Goal: Task Accomplishment & Management: Manage account settings

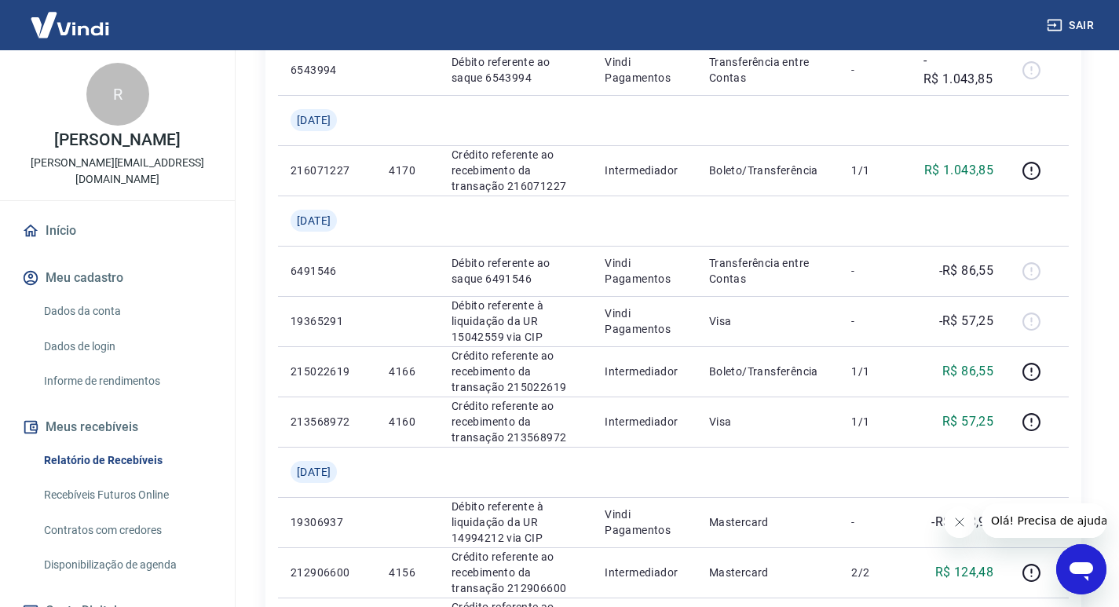
scroll to position [1178, 0]
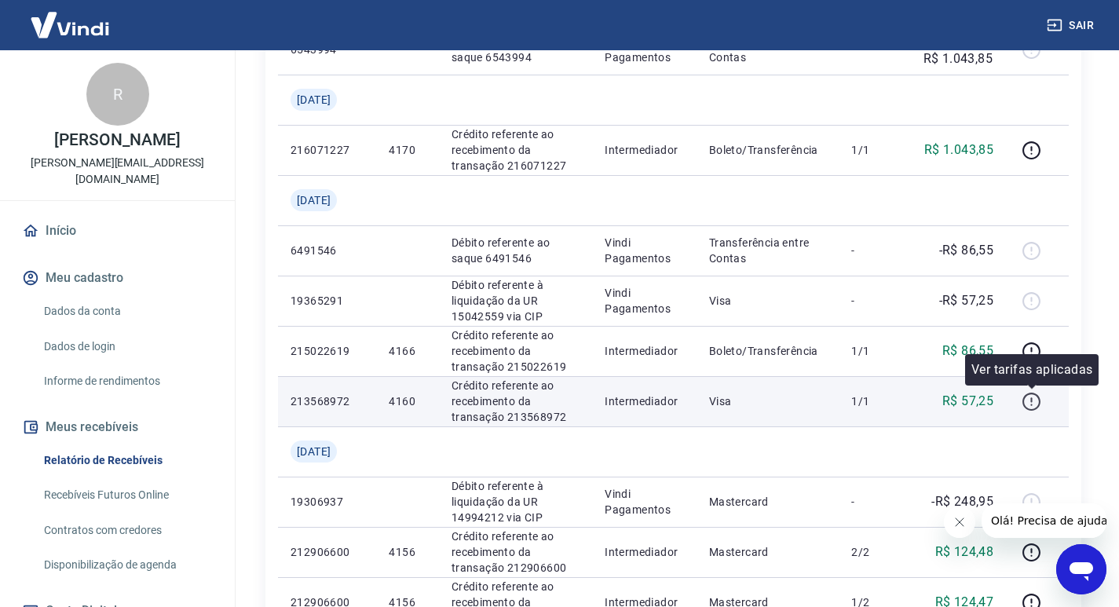
click at [1034, 401] on icon "button" at bounding box center [1032, 402] width 20 height 20
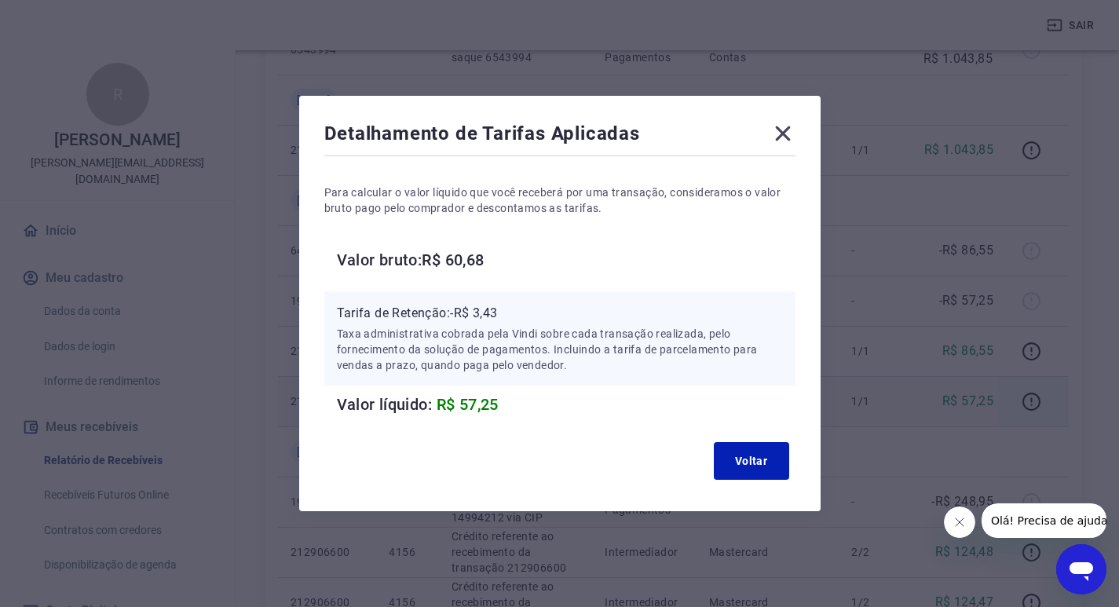
click at [796, 133] on icon at bounding box center [782, 133] width 25 height 25
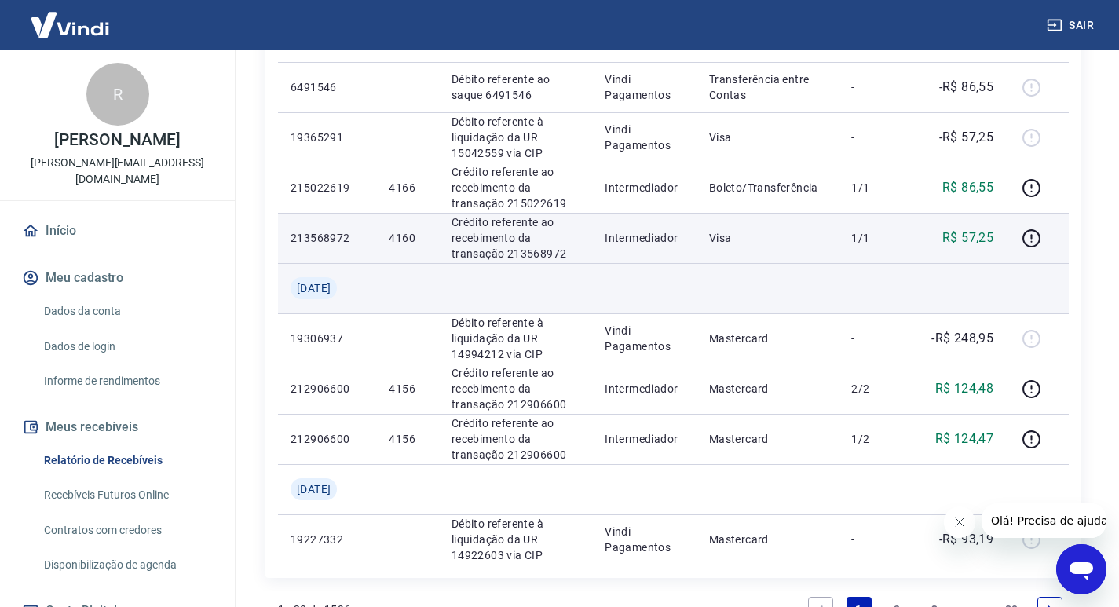
scroll to position [1414, 0]
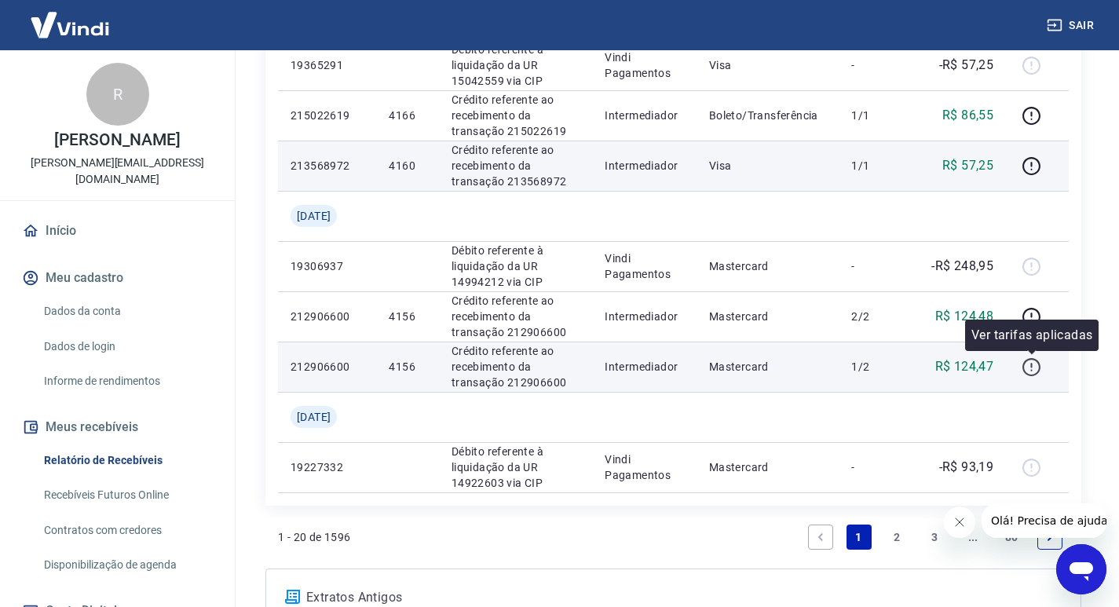
click at [1034, 362] on icon "button" at bounding box center [1032, 367] width 20 height 20
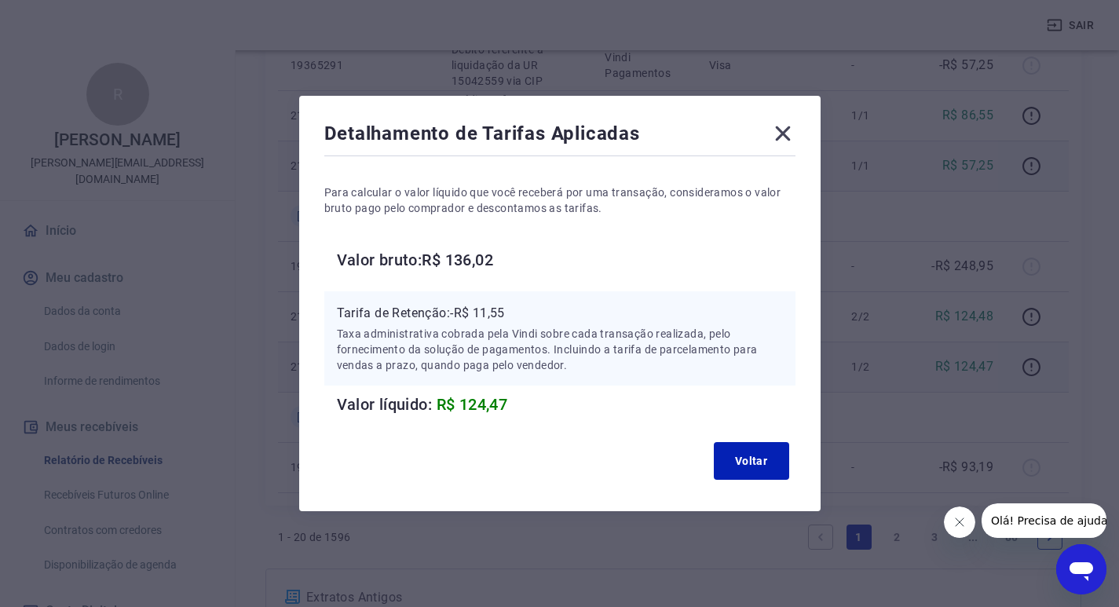
click at [788, 128] on icon at bounding box center [782, 133] width 25 height 25
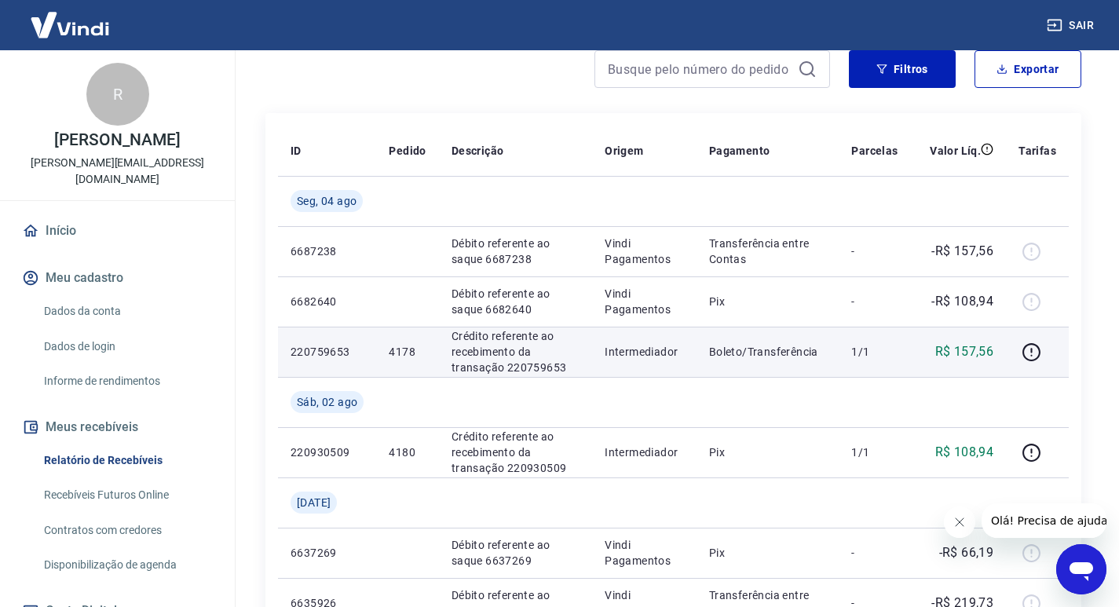
scroll to position [0, 0]
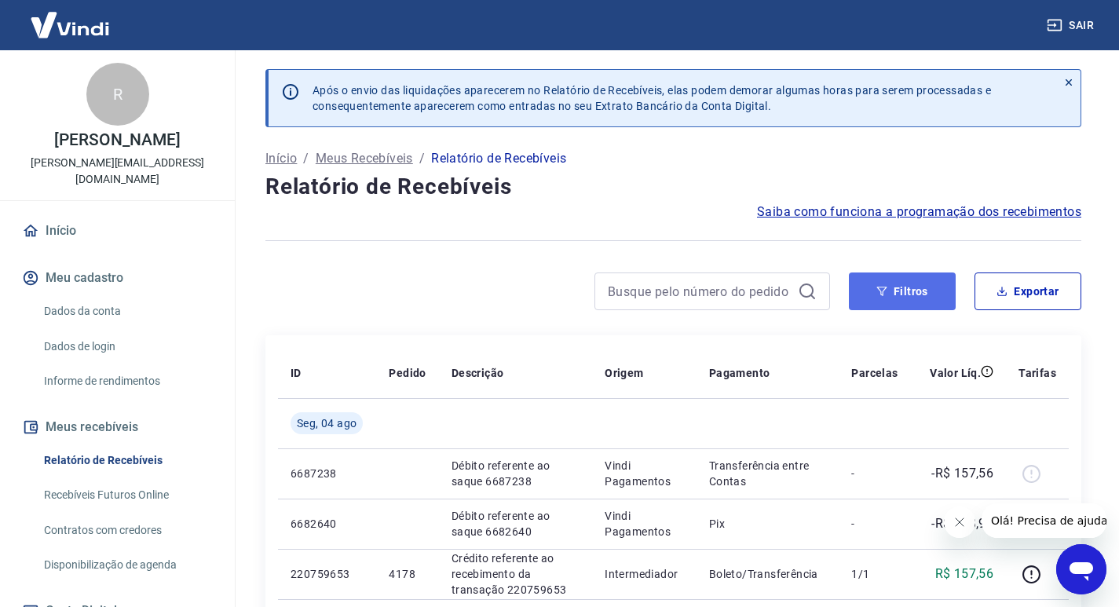
click at [905, 291] on button "Filtros" at bounding box center [902, 292] width 107 height 38
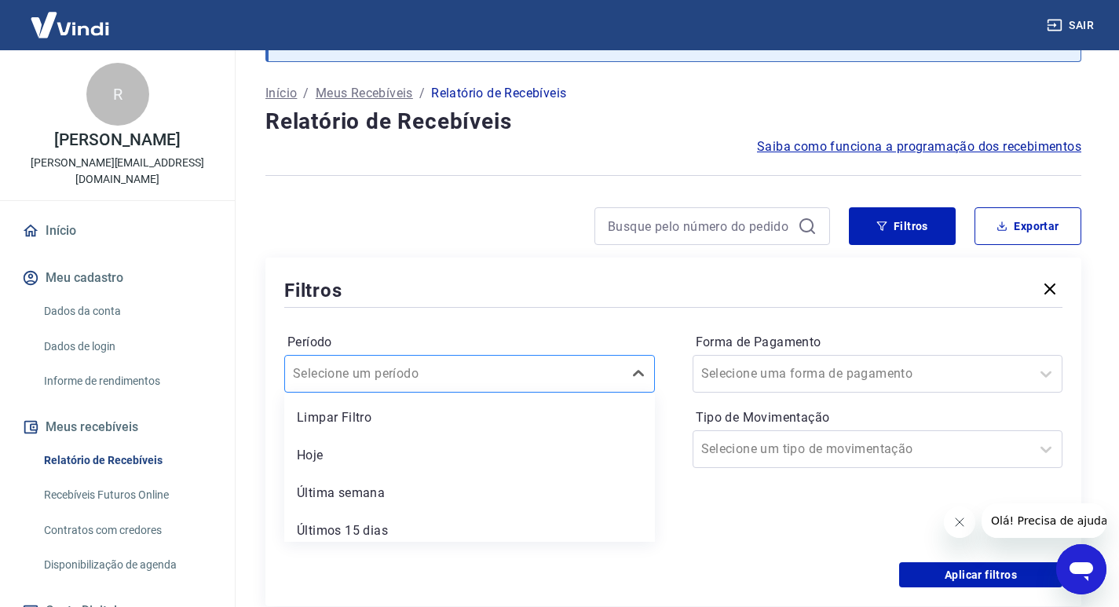
click at [514, 393] on div "option Limpar Filtro focused, 1 of 7. 7 results available. Use Up and Down to c…" at bounding box center [469, 374] width 371 height 38
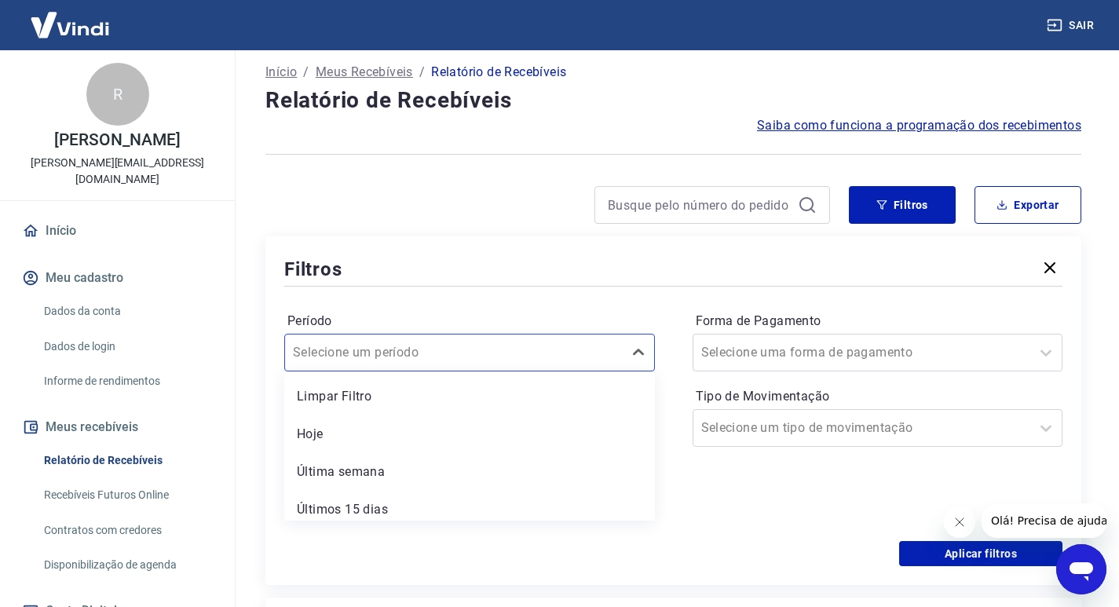
click at [493, 288] on div at bounding box center [673, 286] width 778 height 7
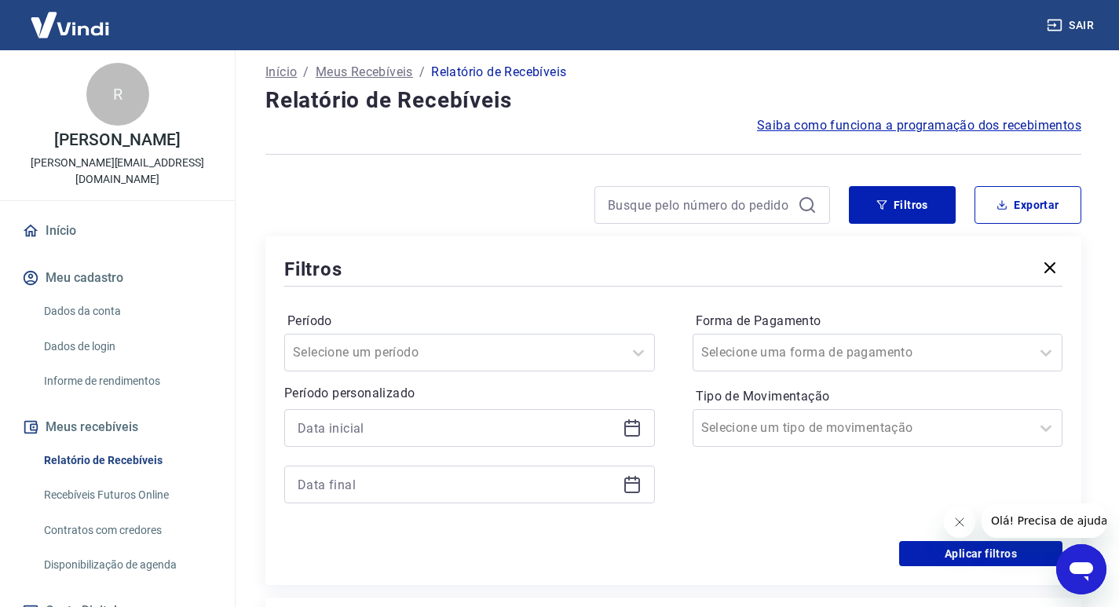
click at [627, 434] on icon at bounding box center [632, 428] width 19 height 19
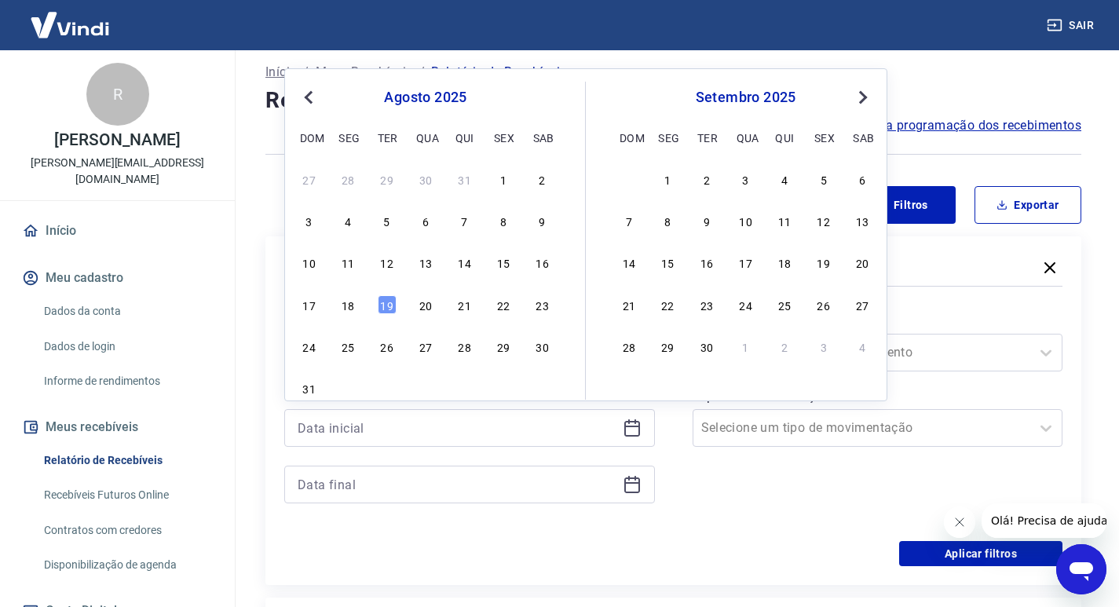
click at [310, 95] on span "Previous Month" at bounding box center [310, 97] width 0 height 18
click at [388, 177] on div "1" at bounding box center [387, 179] width 19 height 19
click at [469, 349] on div at bounding box center [454, 353] width 322 height 22
type input "[DATE]"
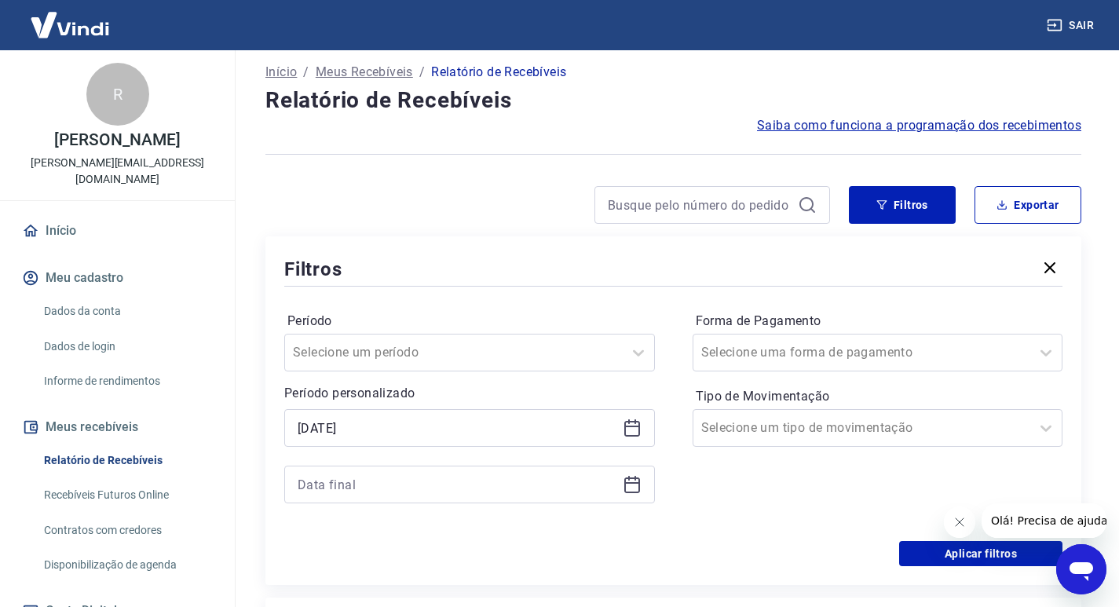
click at [493, 254] on div "Filtros Período Selecione um período Período personalizado Selected date: [DATE…" at bounding box center [673, 410] width 816 height 349
click at [626, 482] on icon at bounding box center [632, 483] width 16 height 2
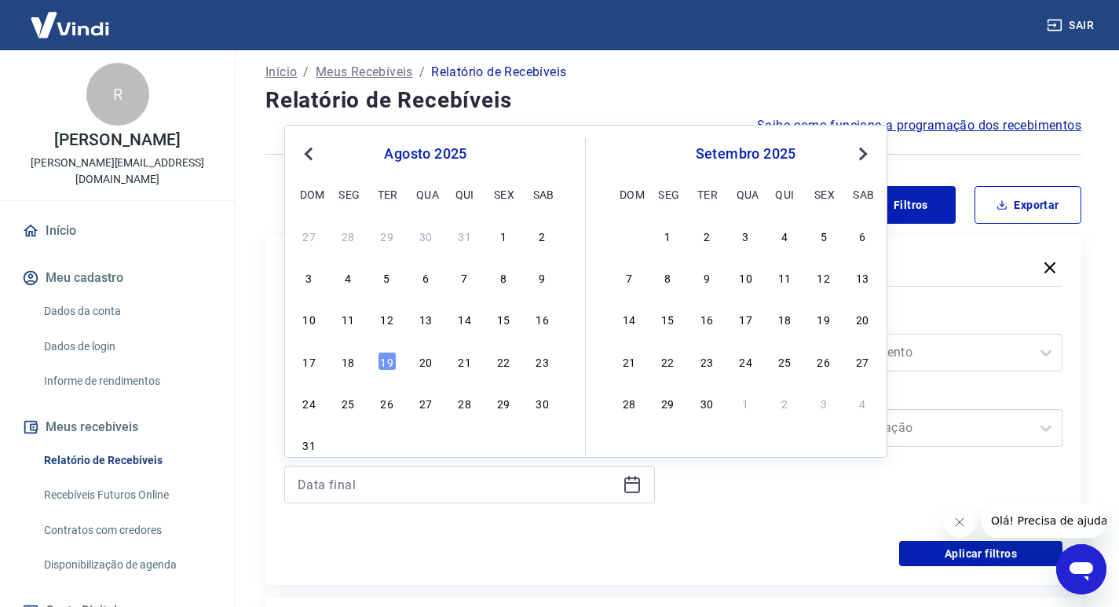
click at [302, 153] on button "Previous Month" at bounding box center [308, 154] width 19 height 19
click at [463, 410] on div "31" at bounding box center [465, 402] width 19 height 19
type input "[DATE]"
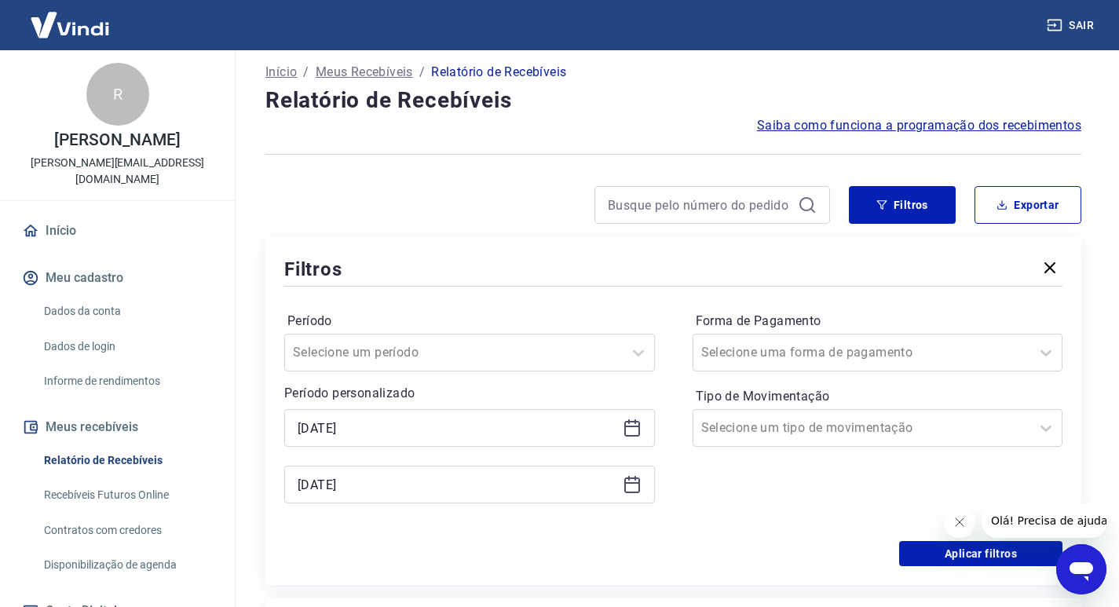
click at [465, 407] on div "Período personalizado Selected date: [DATE] [DATE] Selected date: [DATE] [DATE]" at bounding box center [469, 443] width 371 height 119
click at [811, 350] on input "Forma de Pagamento" at bounding box center [780, 352] width 159 height 19
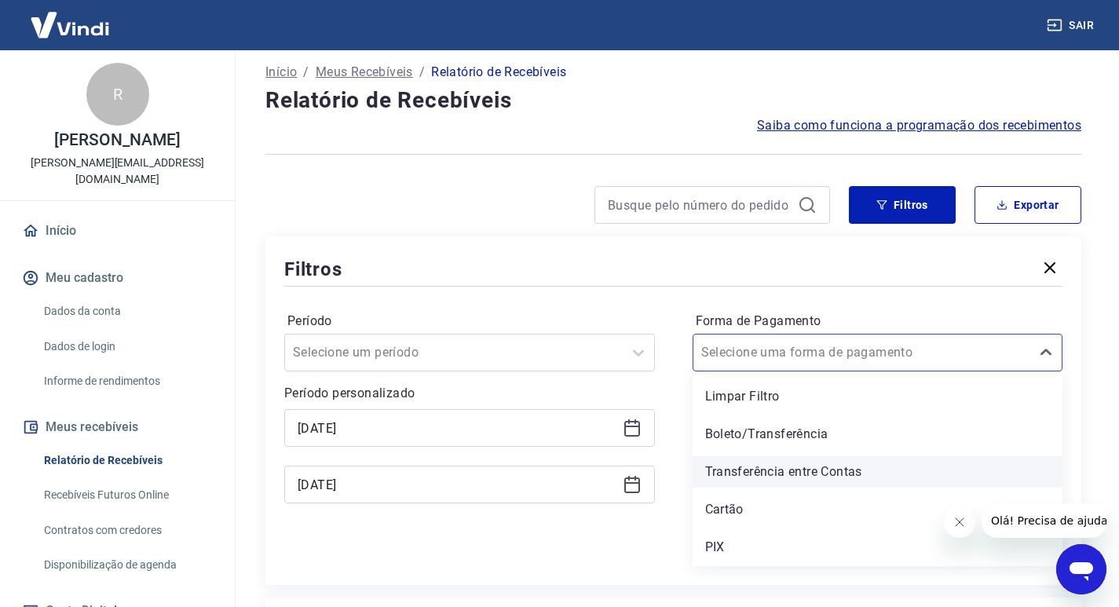
scroll to position [165, 0]
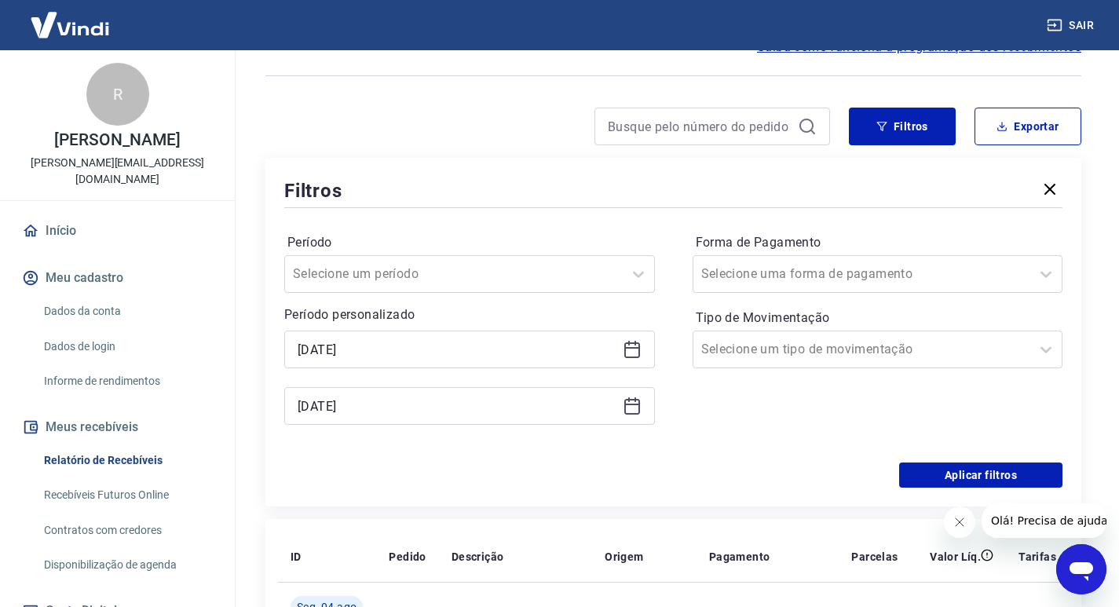
click at [859, 227] on div "Período Selecione um período Período personalizado Selected date: [DATE] [DATE]…" at bounding box center [673, 336] width 778 height 251
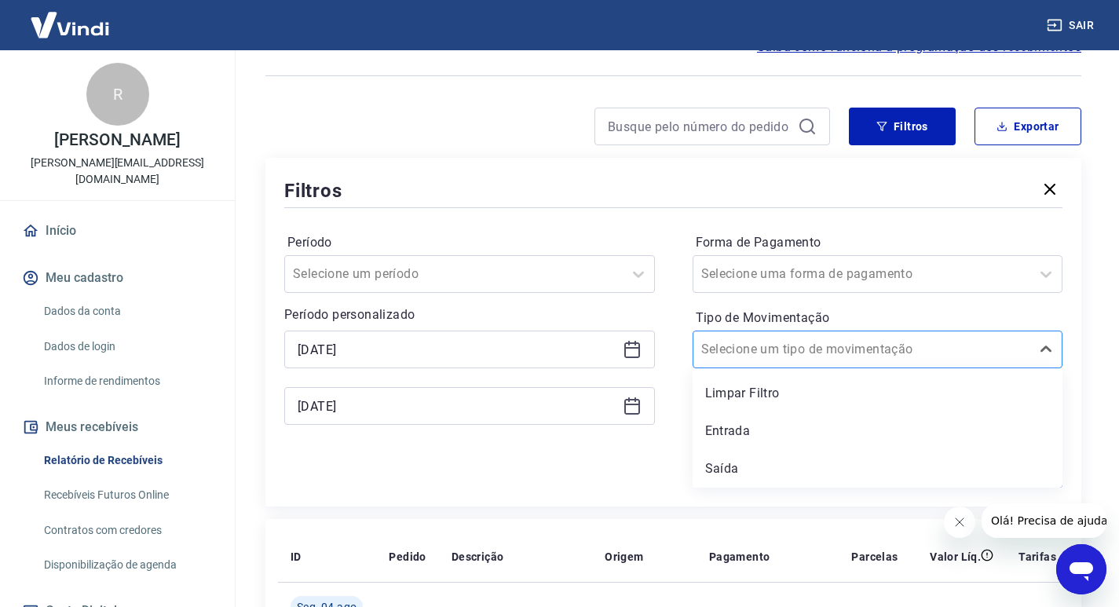
click at [877, 342] on div at bounding box center [862, 350] width 322 height 22
click at [751, 433] on div "Entrada" at bounding box center [878, 430] width 371 height 31
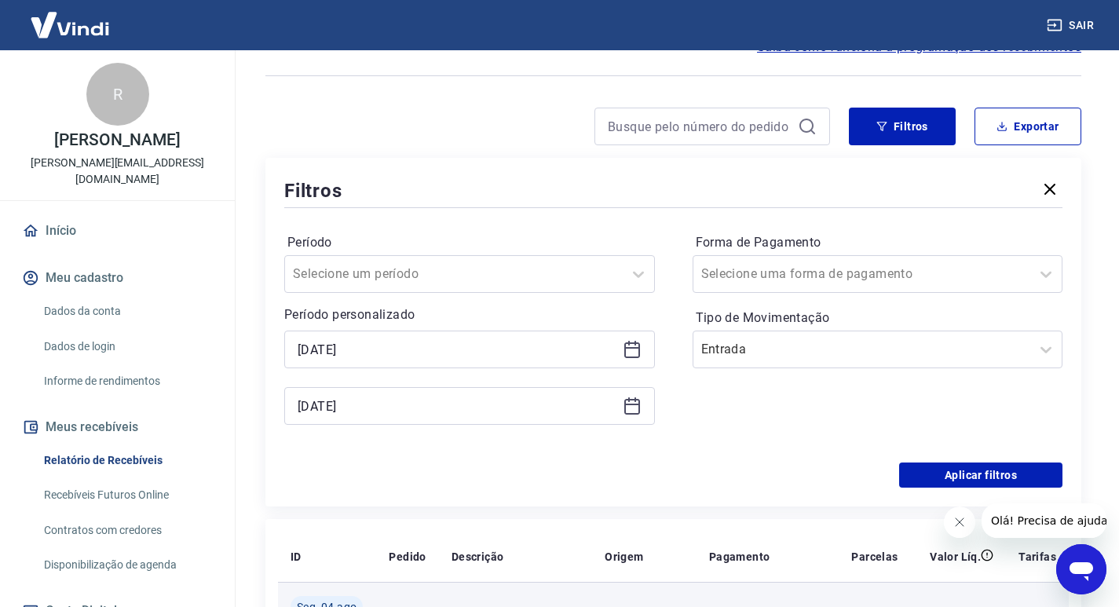
scroll to position [322, 0]
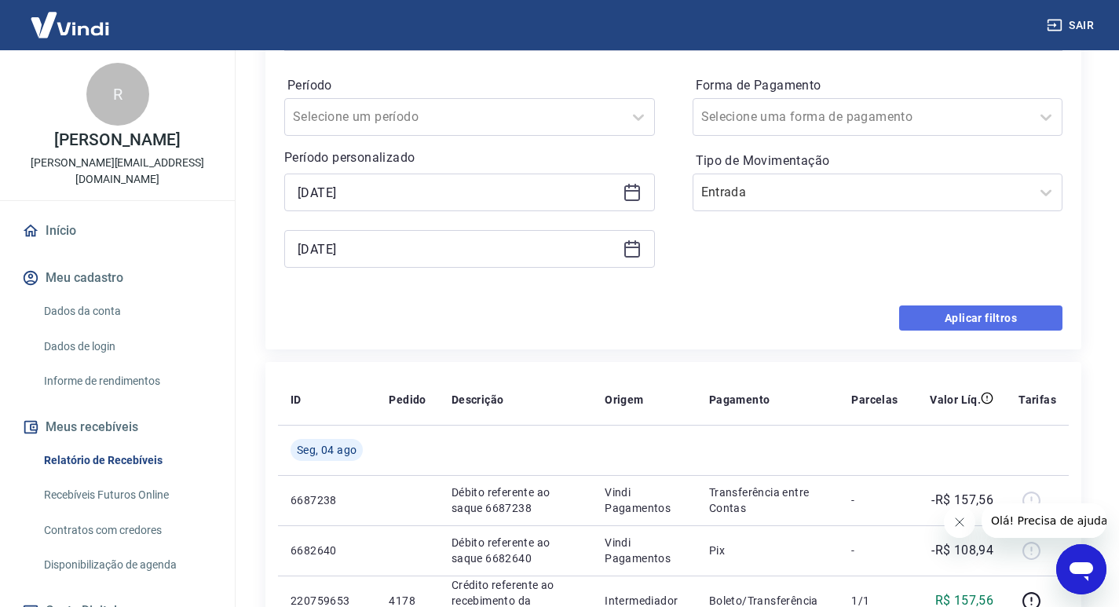
click at [993, 320] on button "Aplicar filtros" at bounding box center [980, 318] width 163 height 25
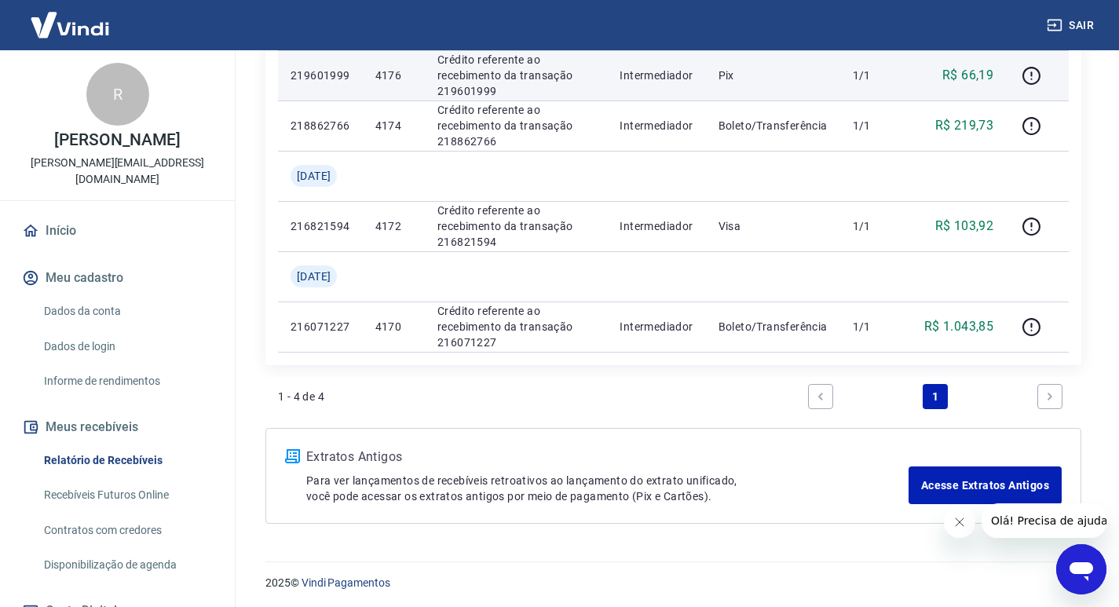
scroll to position [401, 0]
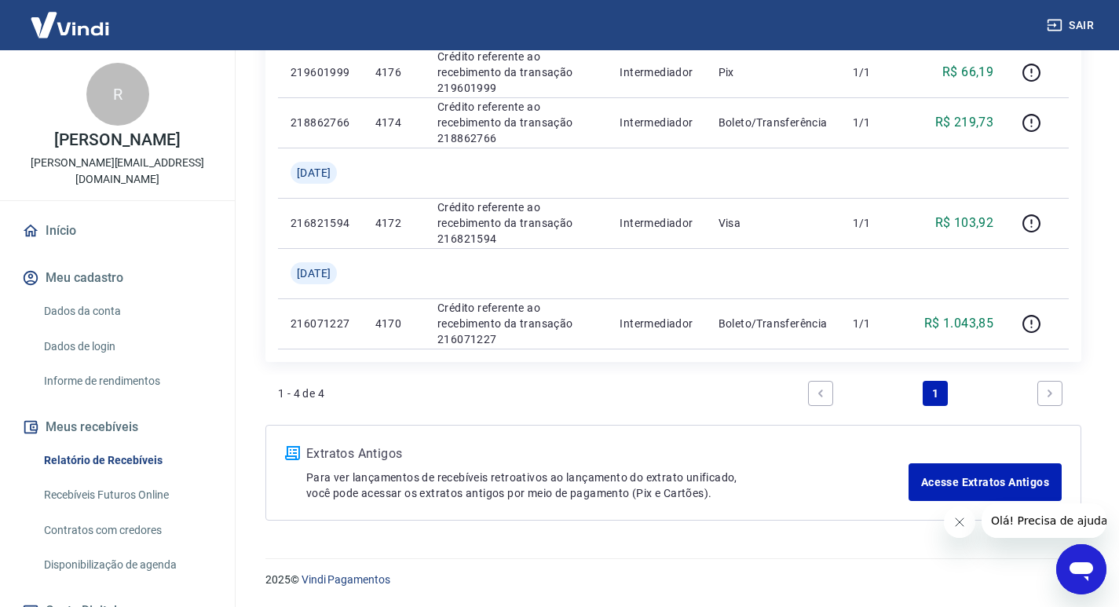
click at [1052, 393] on icon "Next page" at bounding box center [1050, 393] width 5 height 7
click at [1050, 393] on icon "Next page" at bounding box center [1050, 393] width 5 height 7
click at [811, 397] on link "Previous page" at bounding box center [820, 393] width 25 height 25
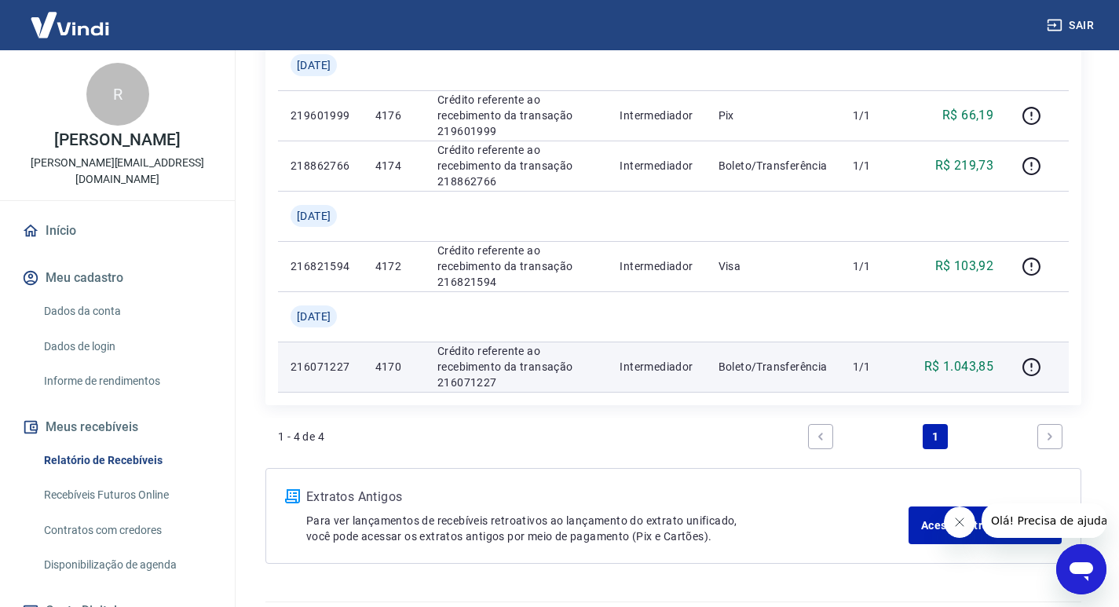
scroll to position [323, 0]
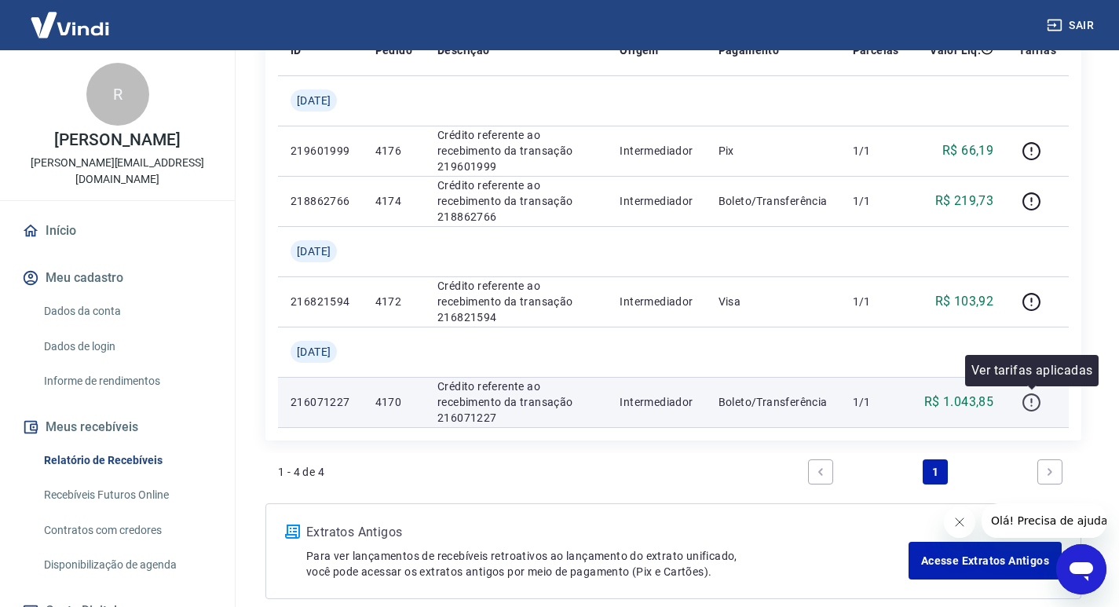
click at [1030, 398] on icon "button" at bounding box center [1032, 403] width 20 height 20
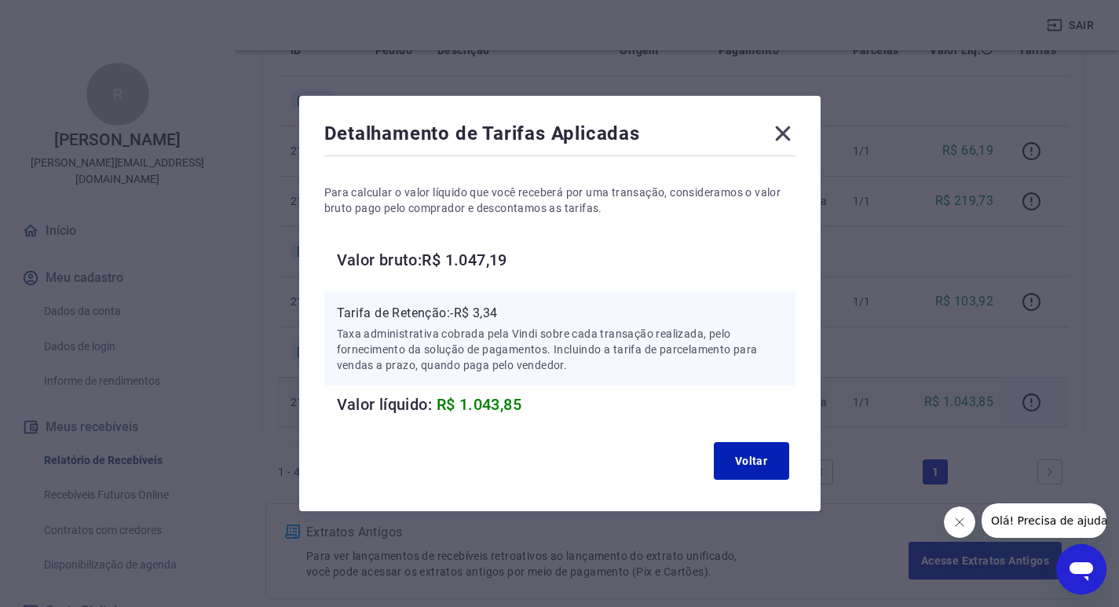
click at [787, 133] on icon at bounding box center [782, 133] width 15 height 15
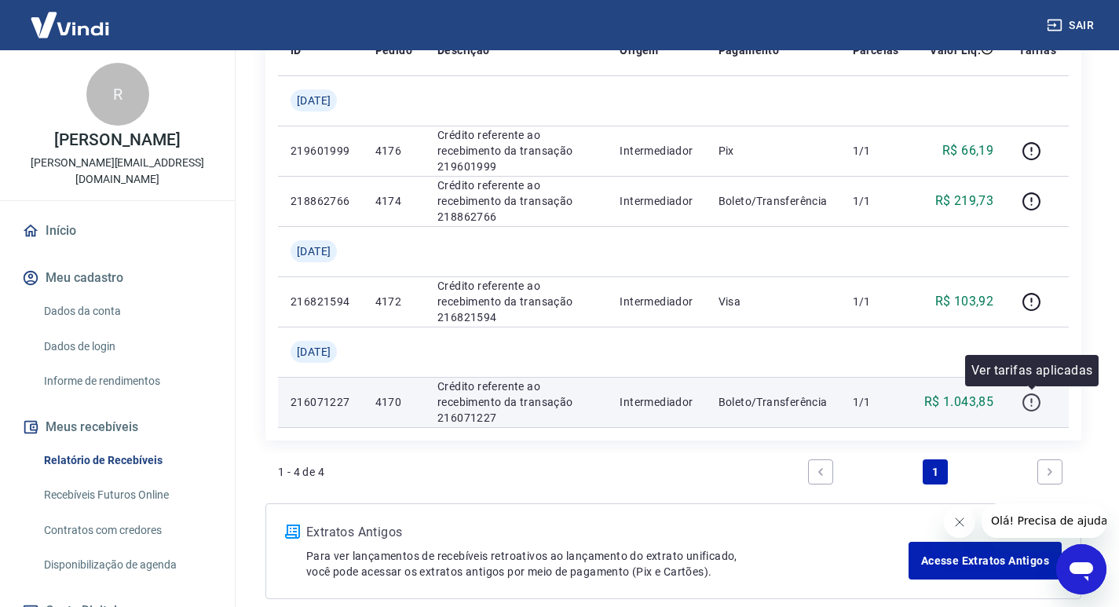
click at [1030, 402] on icon "button" at bounding box center [1032, 403] width 20 height 20
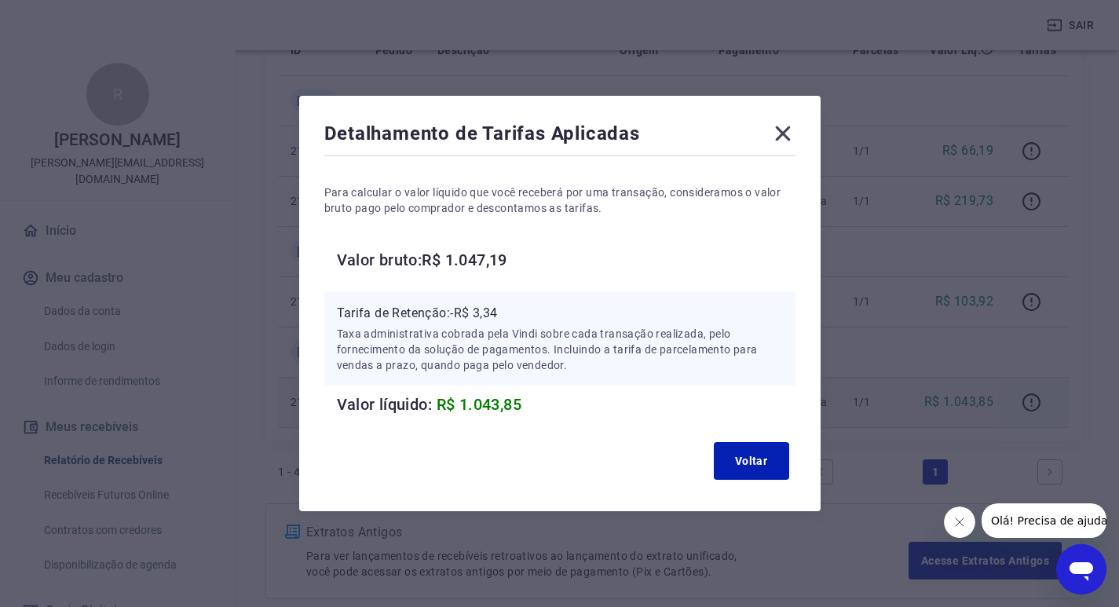
click at [789, 132] on icon at bounding box center [782, 133] width 15 height 15
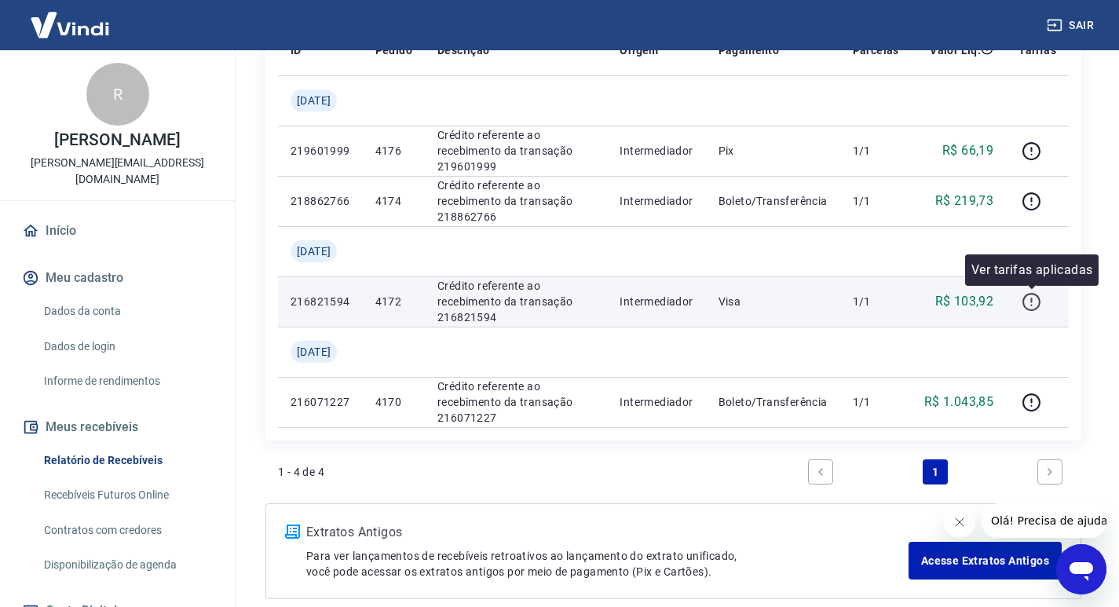
click at [1034, 301] on icon "button" at bounding box center [1032, 302] width 20 height 20
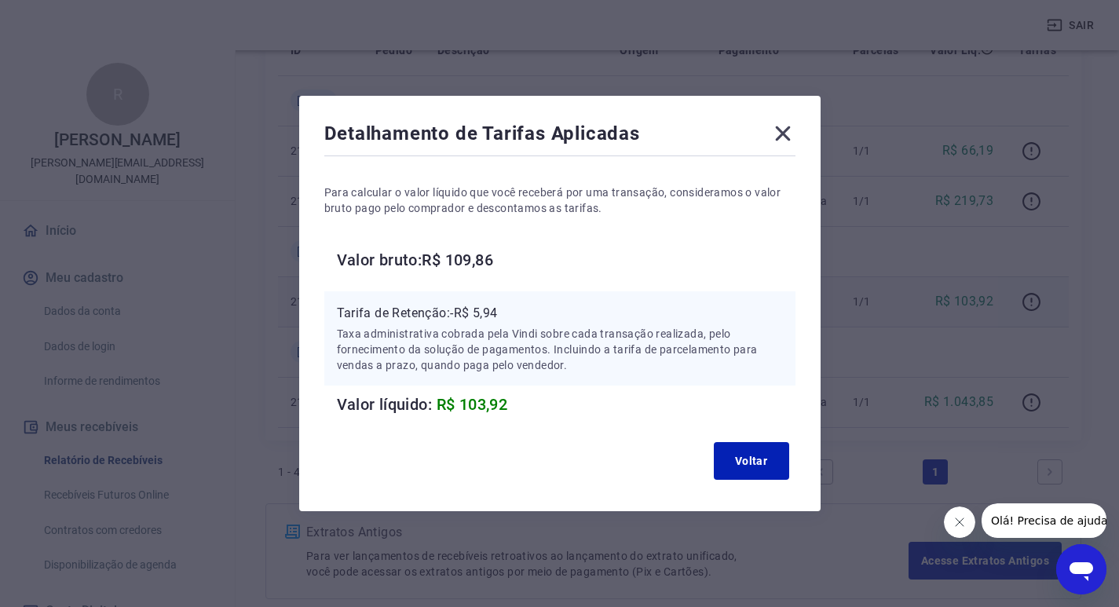
click at [790, 136] on icon at bounding box center [782, 133] width 15 height 15
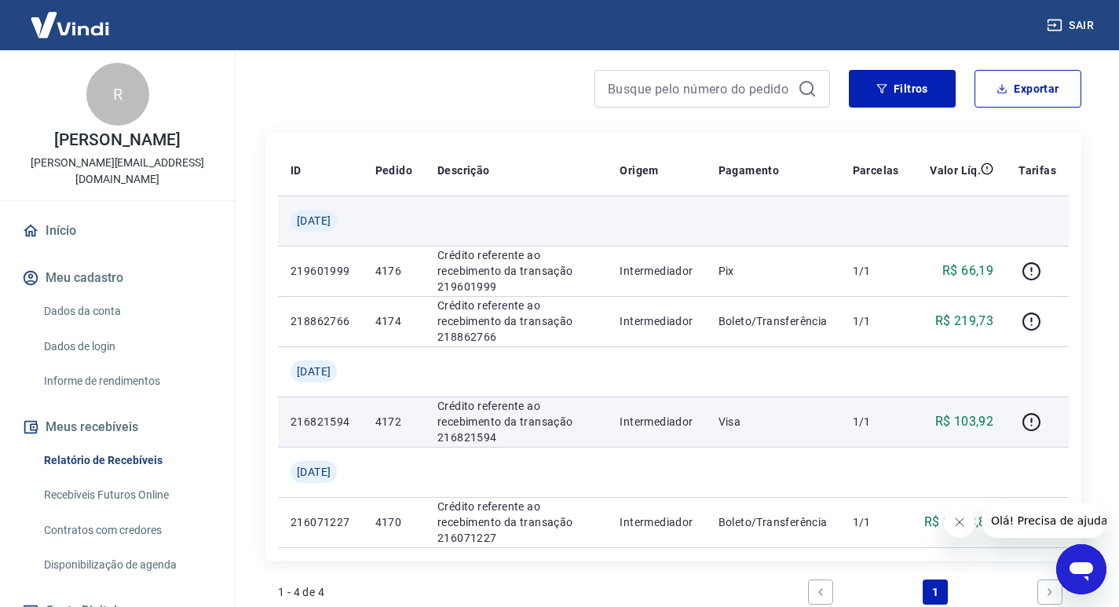
scroll to position [166, 0]
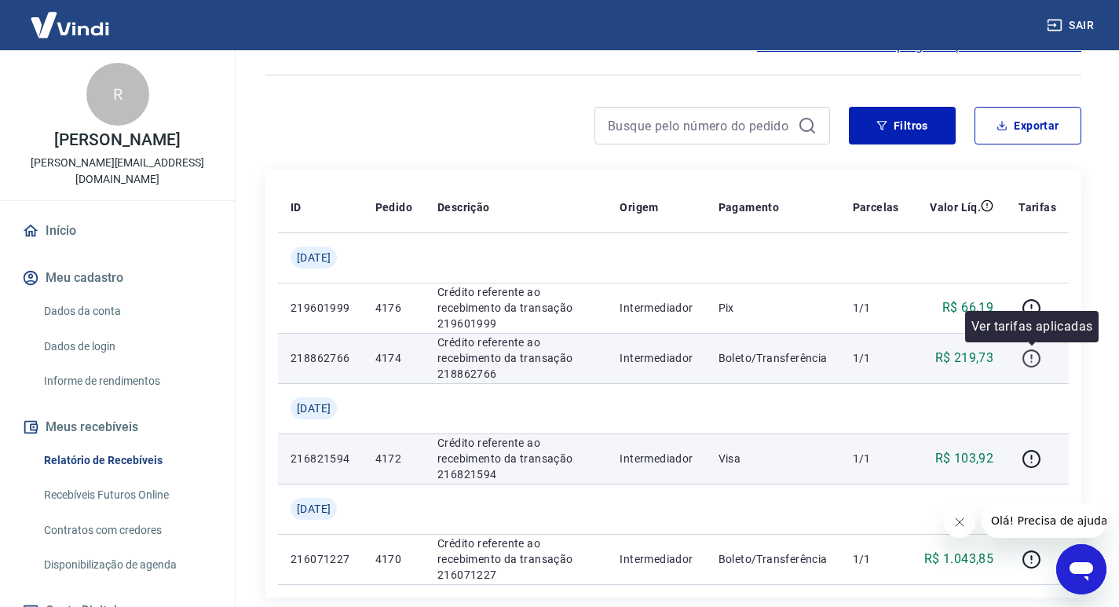
click at [1034, 354] on icon "button" at bounding box center [1032, 359] width 20 height 20
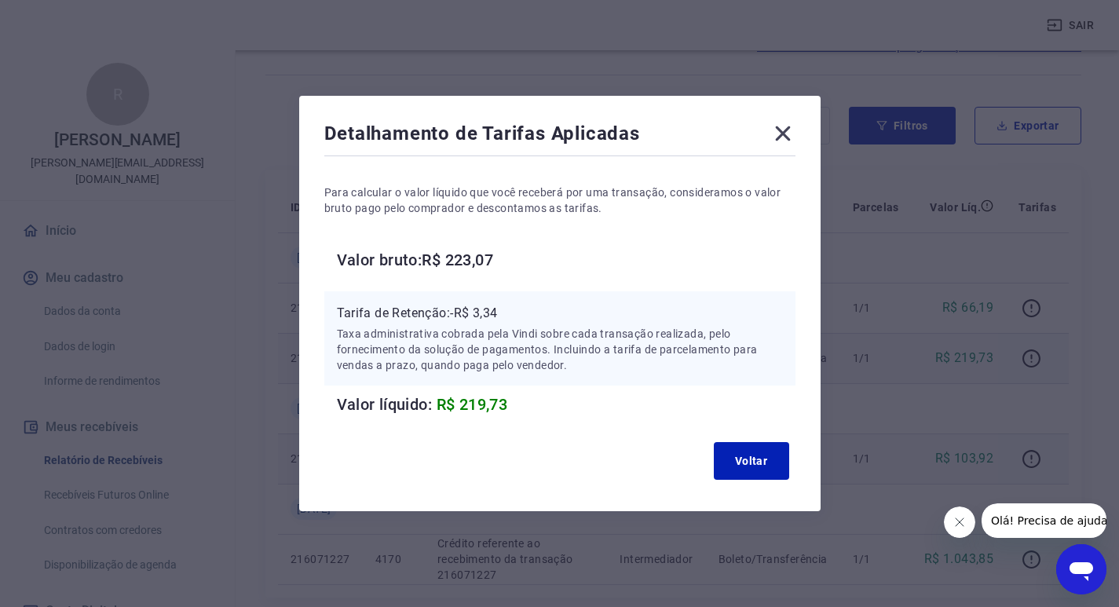
click at [785, 130] on icon at bounding box center [782, 133] width 15 height 15
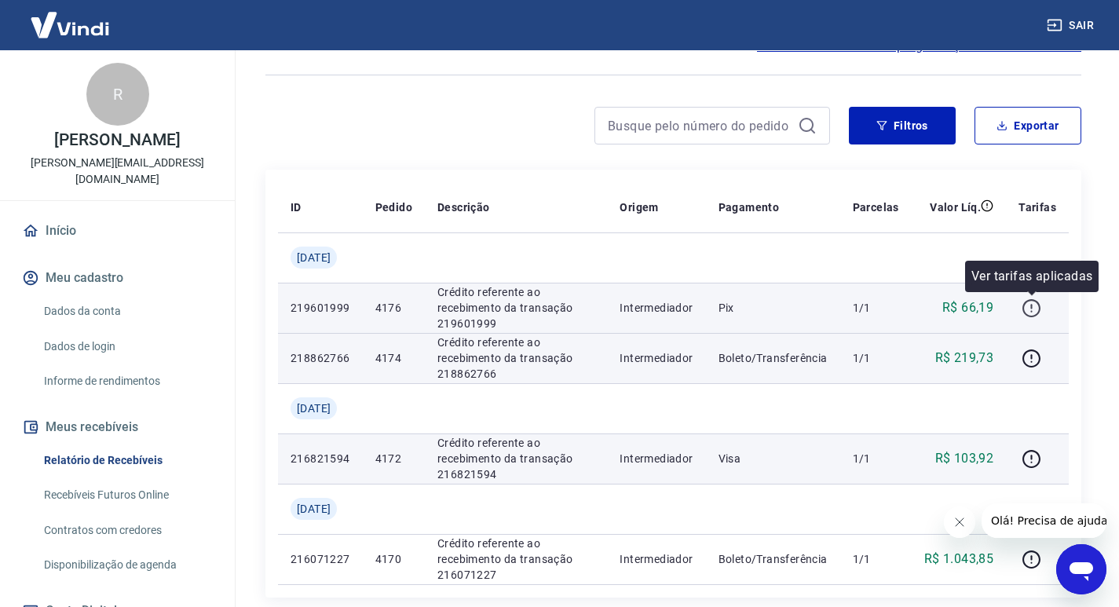
click at [1035, 308] on icon "button" at bounding box center [1032, 308] width 20 height 20
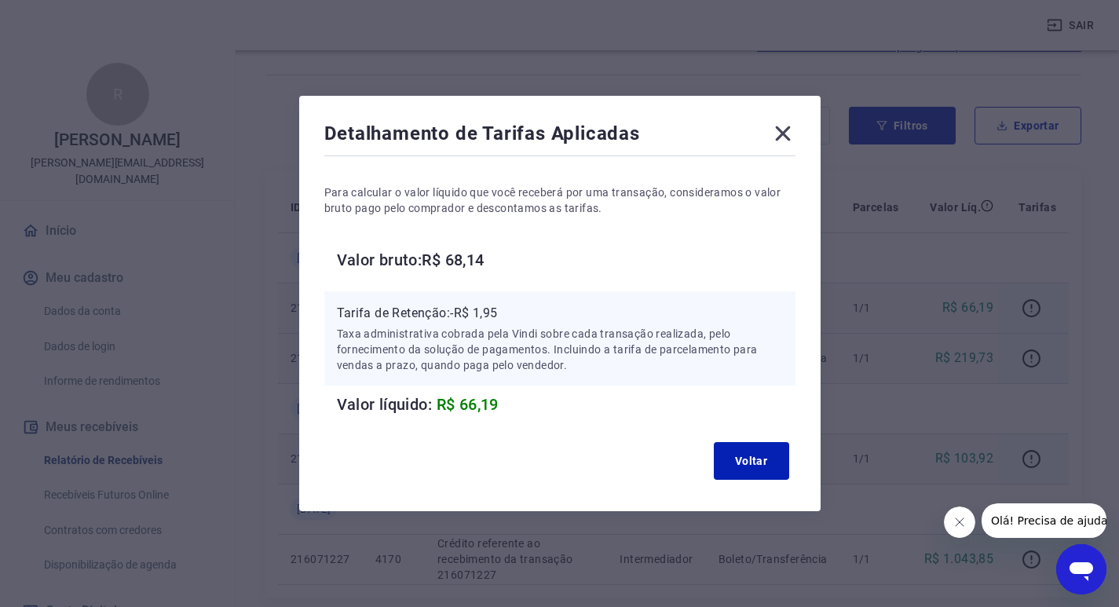
click at [790, 133] on icon at bounding box center [782, 133] width 15 height 15
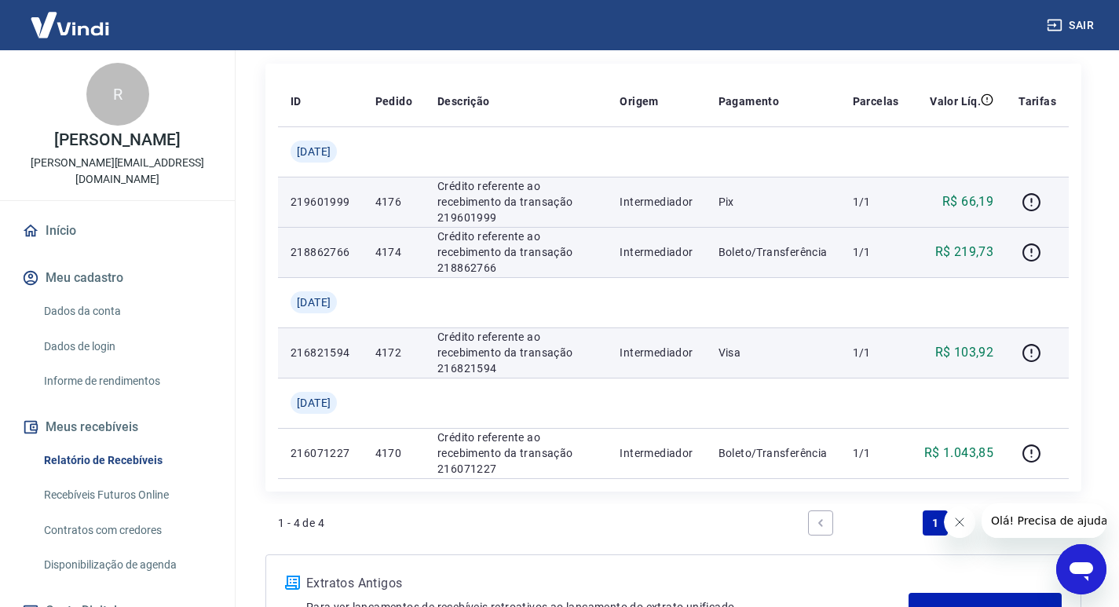
scroll to position [244, 0]
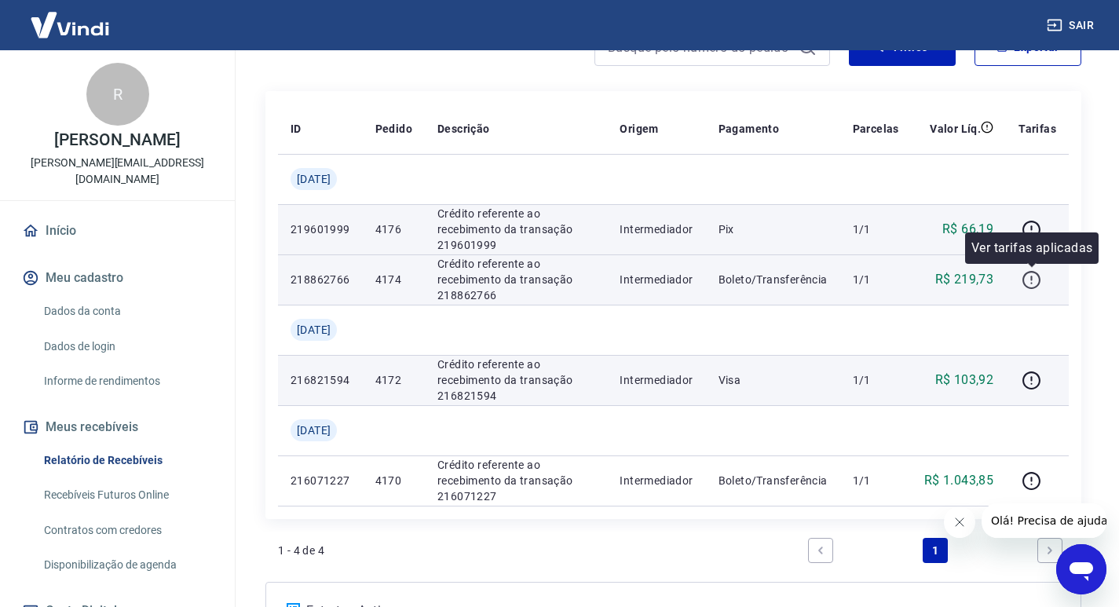
click at [1030, 282] on icon "button" at bounding box center [1032, 280] width 20 height 20
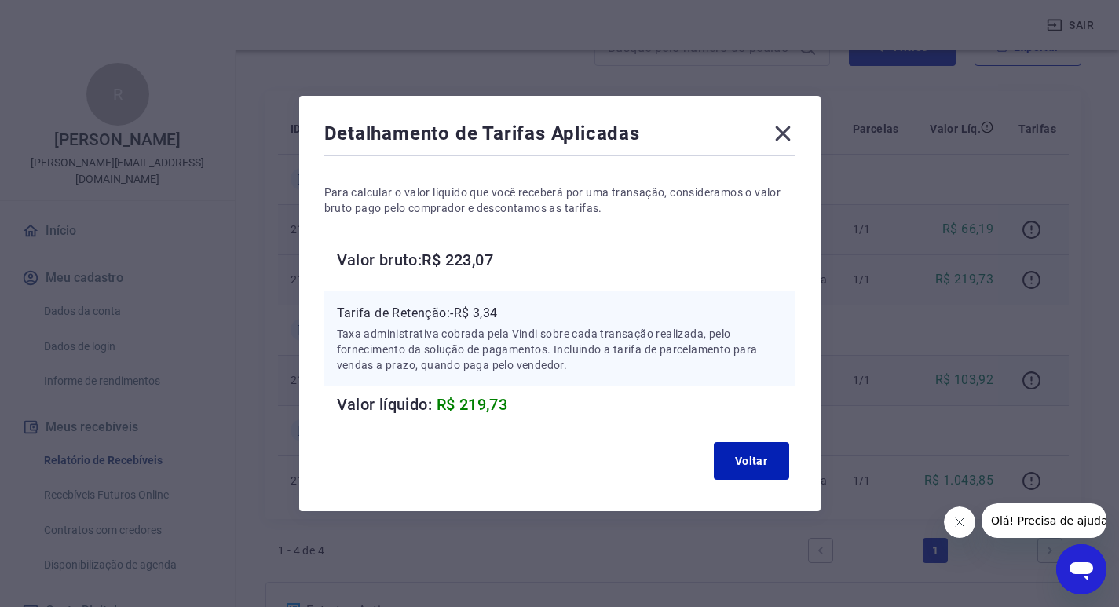
click at [786, 131] on icon at bounding box center [782, 133] width 15 height 15
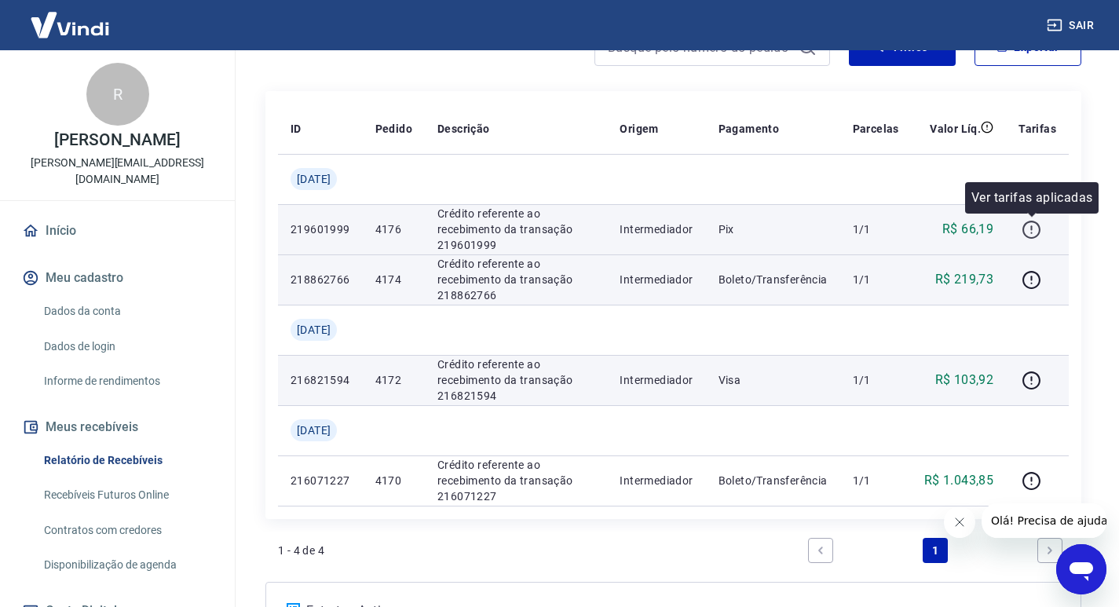
click at [1029, 229] on icon "button" at bounding box center [1032, 230] width 20 height 20
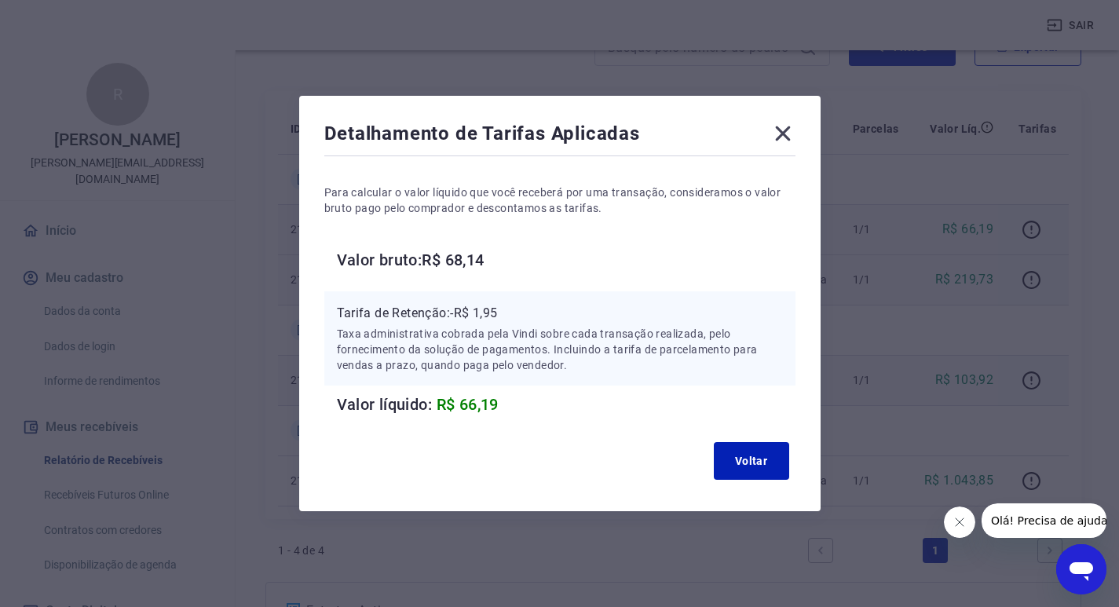
click at [778, 133] on icon at bounding box center [782, 133] width 25 height 25
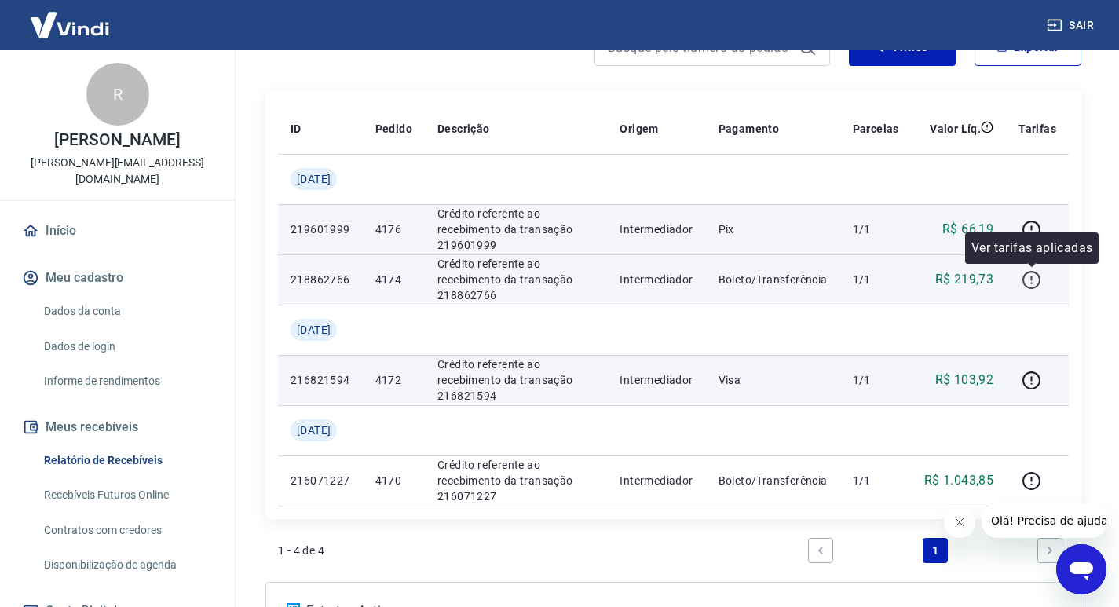
click at [1036, 280] on icon "button" at bounding box center [1032, 280] width 20 height 20
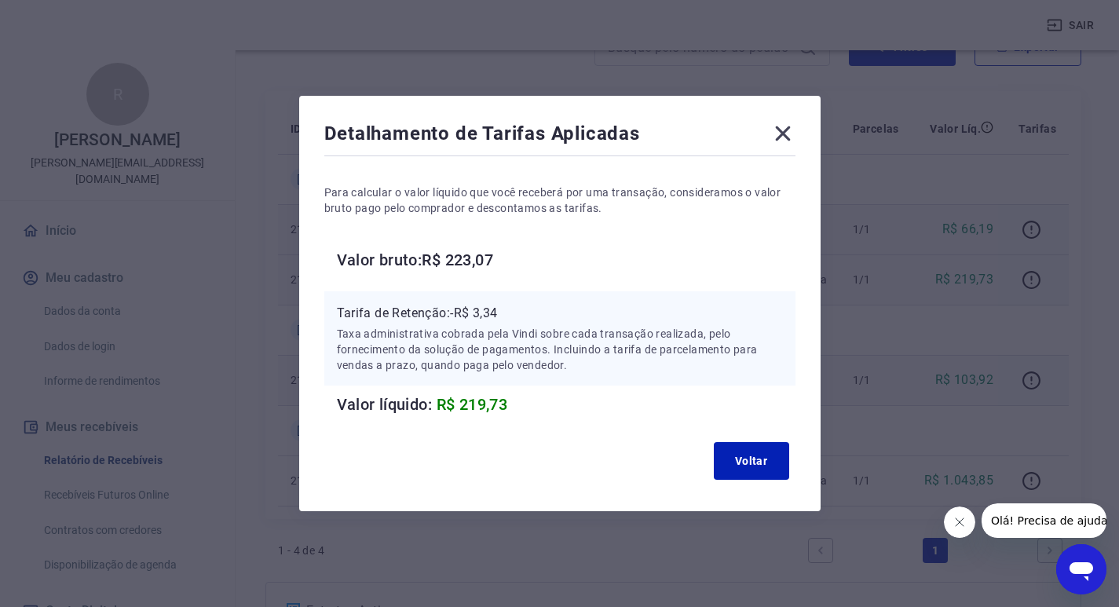
click at [789, 137] on icon at bounding box center [782, 133] width 25 height 25
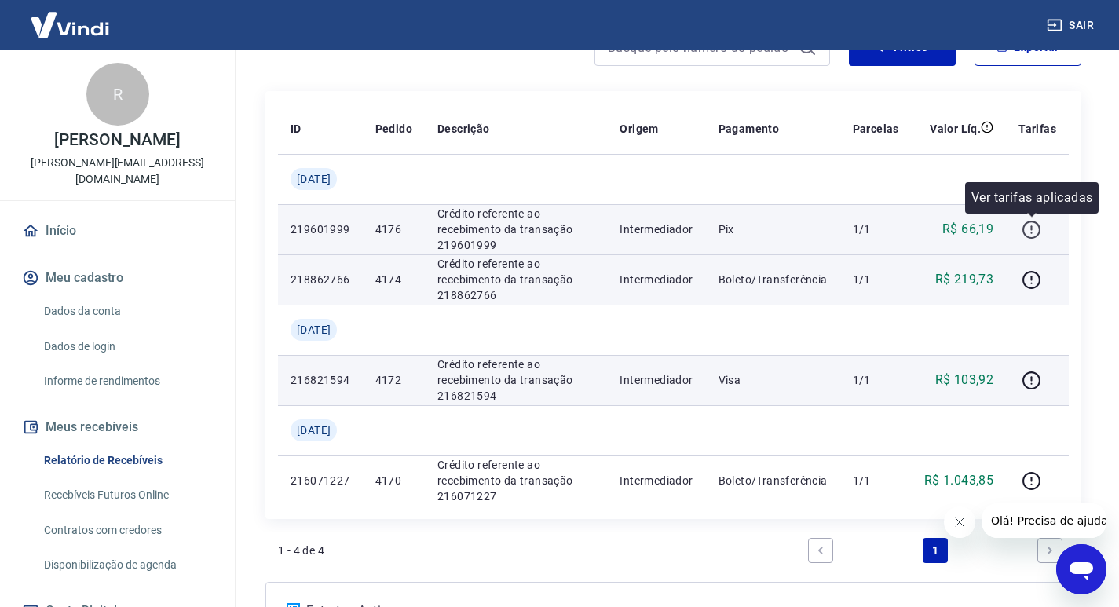
click at [1030, 226] on icon "button" at bounding box center [1032, 230] width 20 height 20
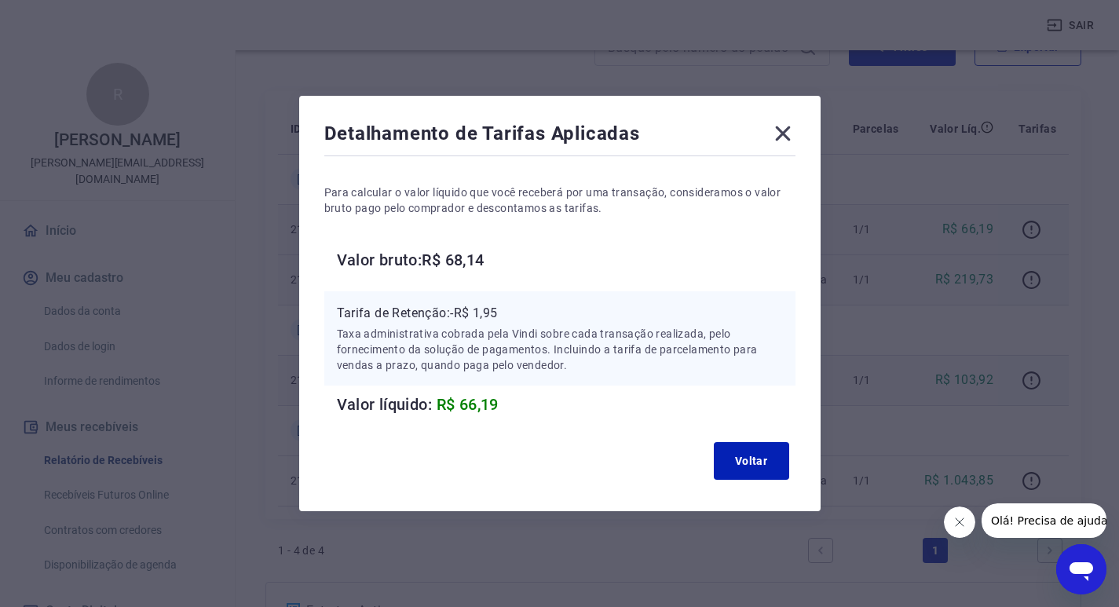
click at [783, 134] on icon at bounding box center [782, 133] width 25 height 25
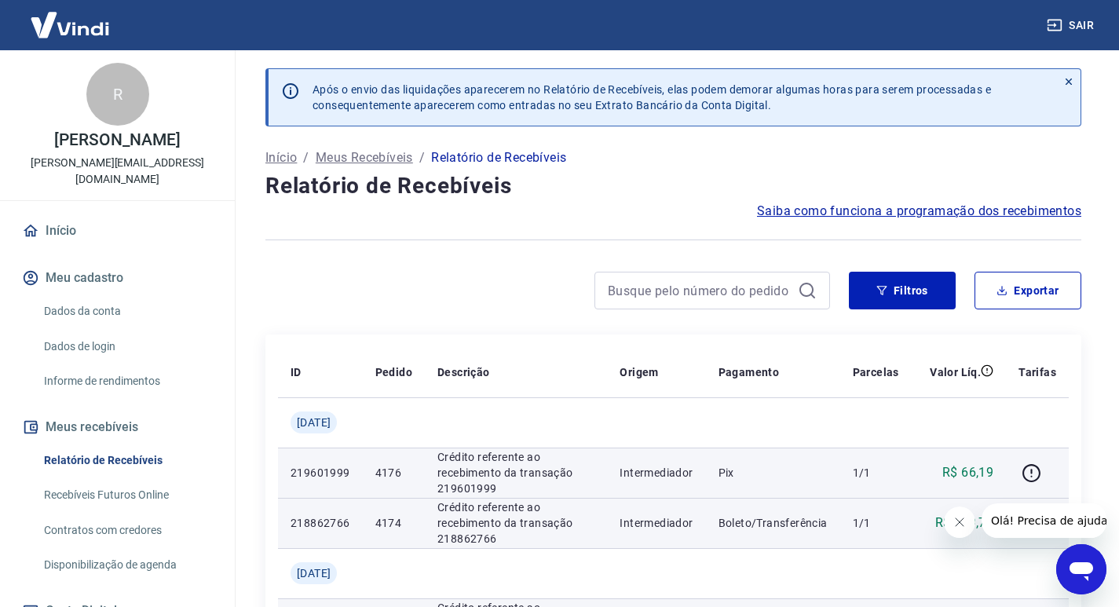
scroll to position [0, 0]
